Goal: Task Accomplishment & Management: Use online tool/utility

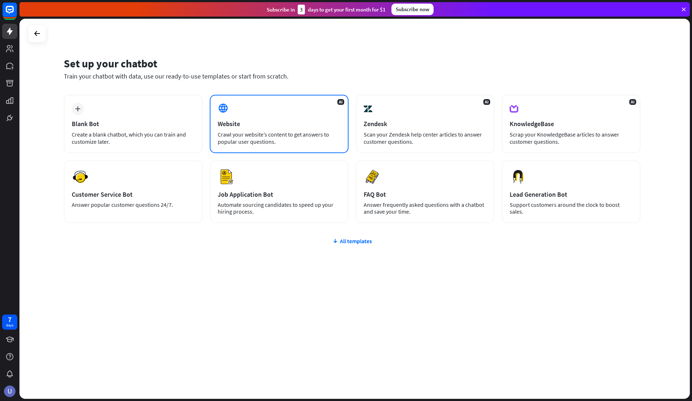
click at [276, 123] on div "Website" at bounding box center [279, 124] width 123 height 8
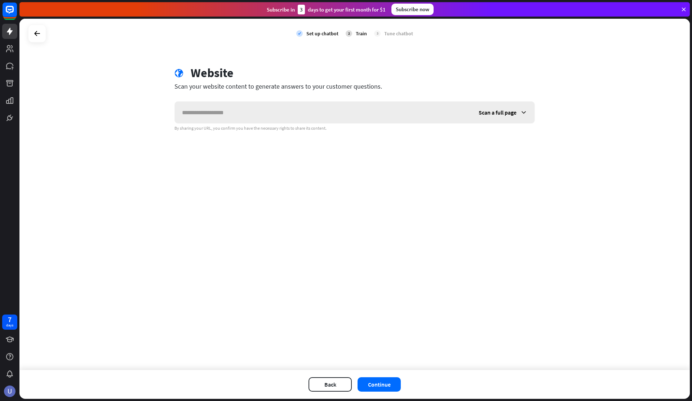
click at [510, 111] on span "Scan a full page" at bounding box center [498, 112] width 38 height 7
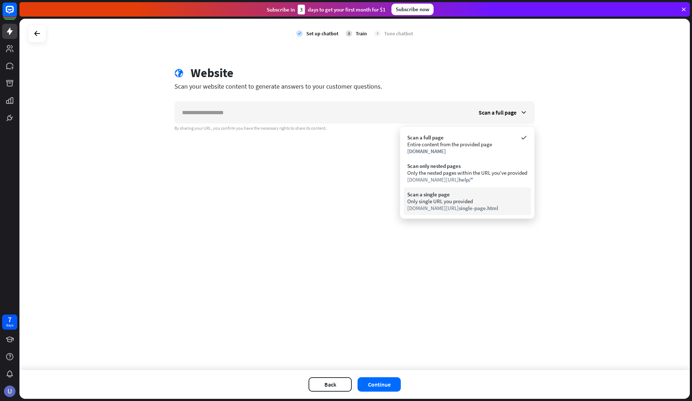
click at [446, 205] on div "[DOMAIN_NAME][URL] single-page.html" at bounding box center [467, 208] width 120 height 7
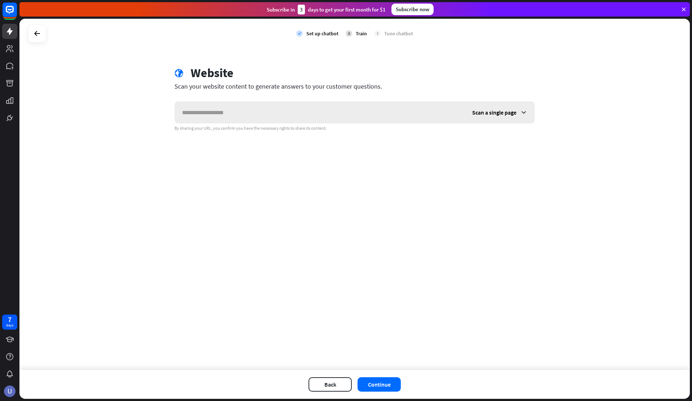
click at [506, 114] on span "Scan a single page" at bounding box center [494, 112] width 44 height 7
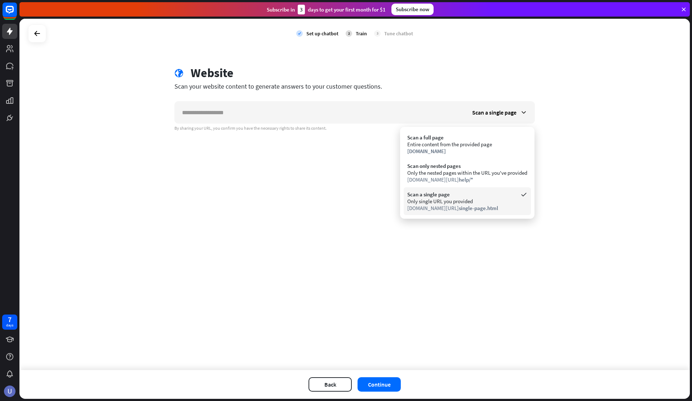
click at [453, 203] on div "Only single URL you provided" at bounding box center [467, 201] width 120 height 7
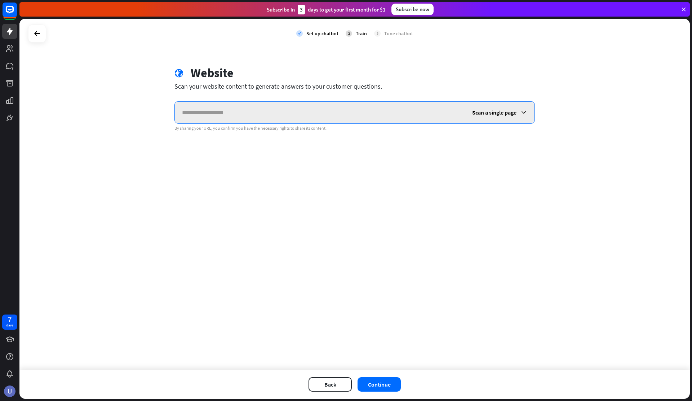
click at [313, 112] on input "text" at bounding box center [320, 113] width 290 height 22
click at [319, 111] on input "text" at bounding box center [320, 113] width 290 height 22
click at [378, 109] on input "text" at bounding box center [320, 113] width 290 height 22
type input "*"
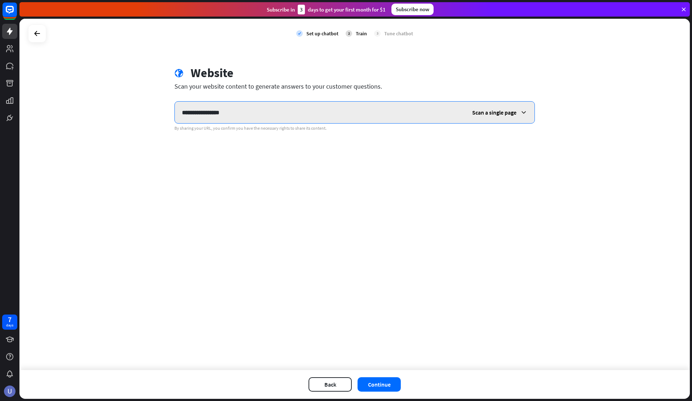
type input "**********"
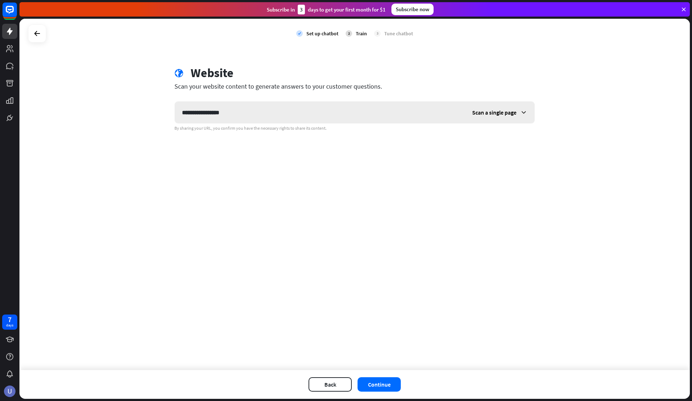
click at [478, 114] on span "Scan a single page" at bounding box center [494, 112] width 44 height 7
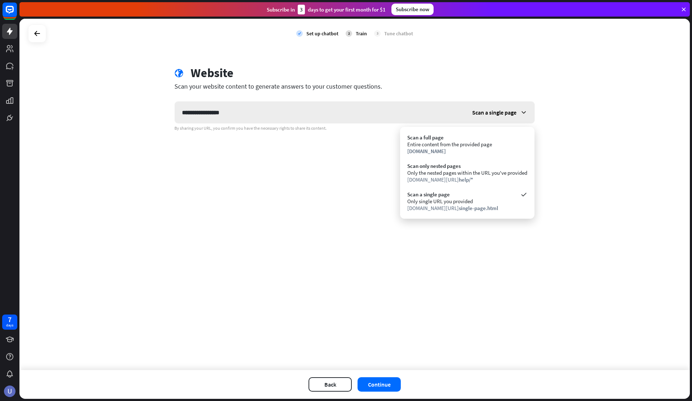
click at [478, 114] on span "Scan a single page" at bounding box center [494, 112] width 44 height 7
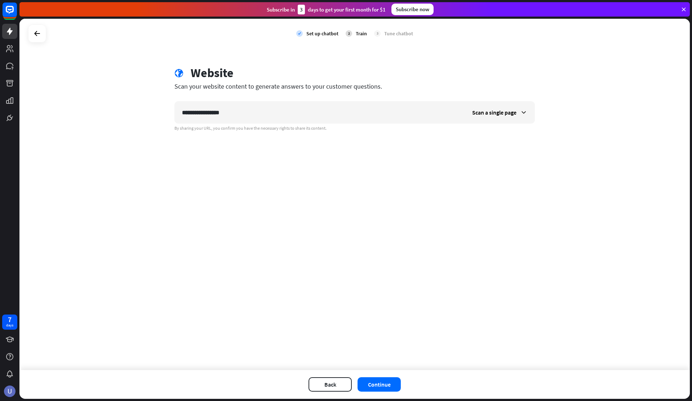
click at [362, 191] on div "**********" at bounding box center [354, 194] width 670 height 351
click at [384, 390] on button "Continue" at bounding box center [379, 384] width 43 height 14
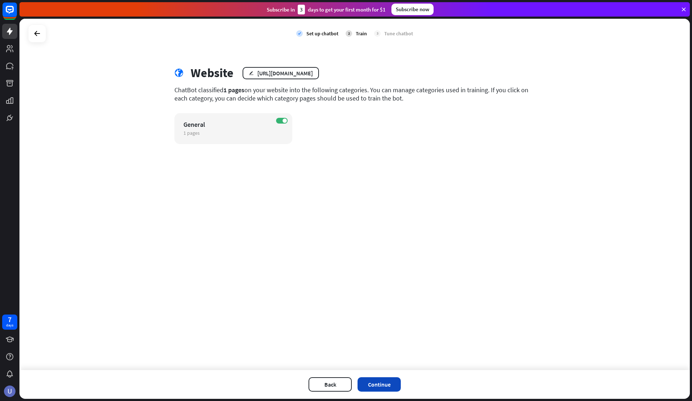
click at [380, 378] on button "Continue" at bounding box center [379, 384] width 43 height 14
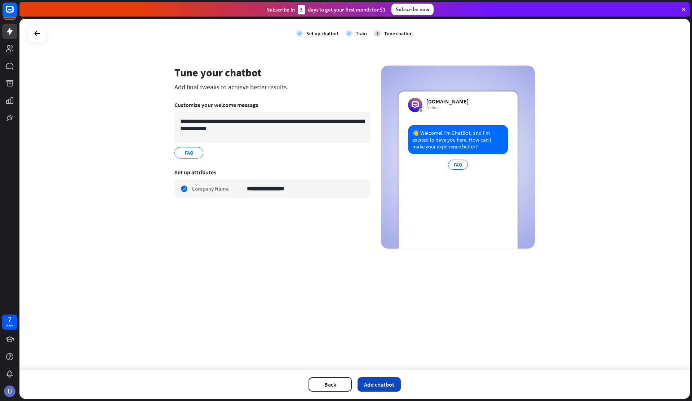
click at [377, 387] on button "Add chatbot" at bounding box center [379, 384] width 43 height 14
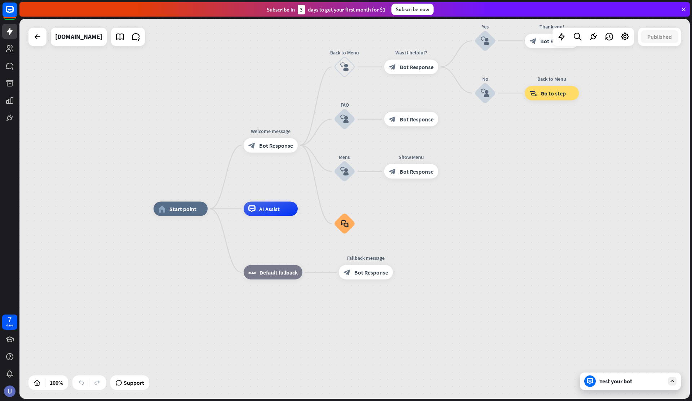
click at [638, 383] on div "Test your bot" at bounding box center [631, 381] width 65 height 7
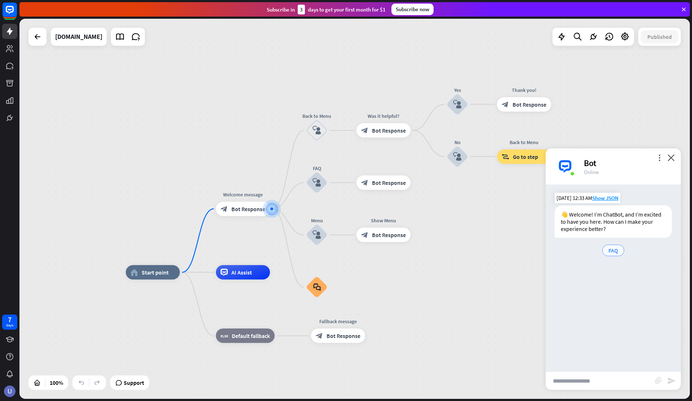
click at [615, 252] on span "FAQ" at bounding box center [613, 250] width 10 height 7
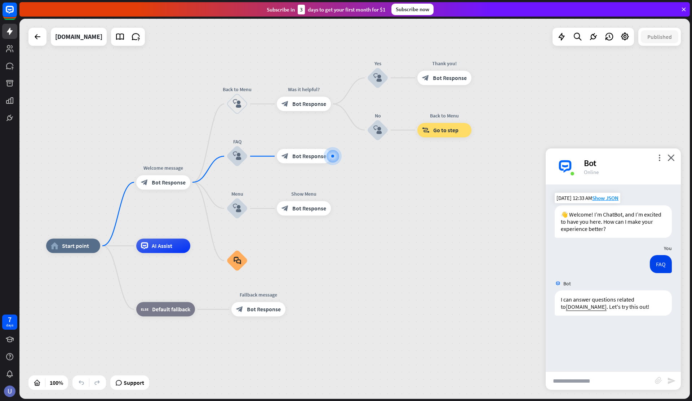
drag, startPoint x: 340, startPoint y: 282, endPoint x: 376, endPoint y: 236, distance: 57.3
click at [376, 236] on div "home_2 Start point Welcome message block_bot_response Bot Response Back to Menu…" at bounding box center [354, 209] width 670 height 380
click at [634, 382] on input "text" at bounding box center [600, 381] width 109 height 18
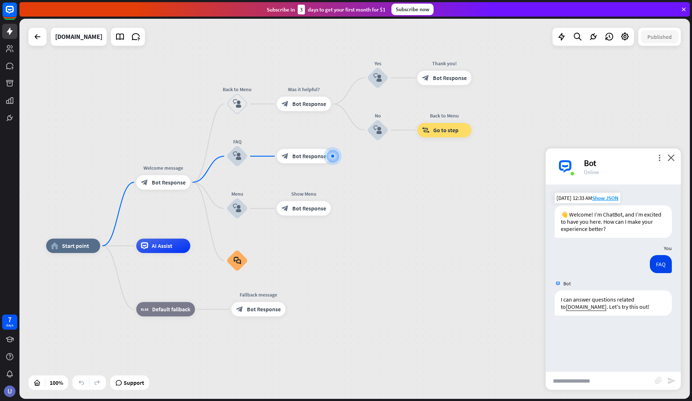
click at [634, 382] on input "text" at bounding box center [600, 381] width 109 height 18
click at [672, 161] on icon "close" at bounding box center [671, 157] width 7 height 7
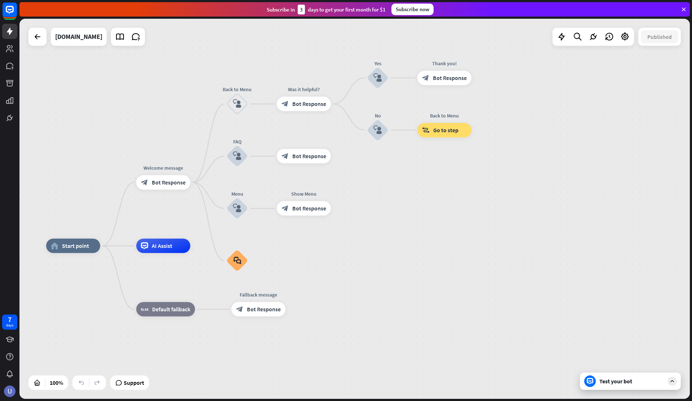
click at [465, 209] on div "home_2 Start point Welcome message block_bot_response Bot Response Back to Menu…" at bounding box center [354, 209] width 670 height 380
